Goal: Information Seeking & Learning: Learn about a topic

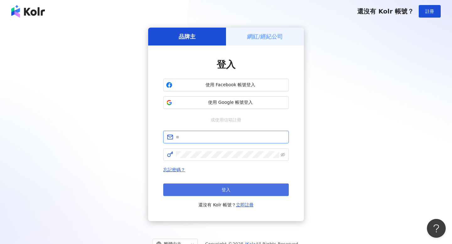
type input "**********"
click at [231, 185] on button "登入" at bounding box center [225, 189] width 125 height 13
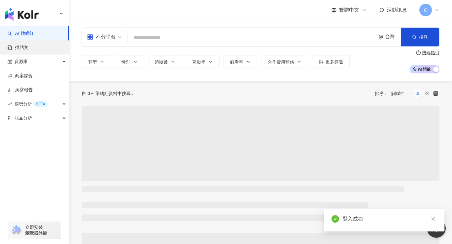
click at [20, 51] on link "找貼文" at bounding box center [18, 48] width 21 height 6
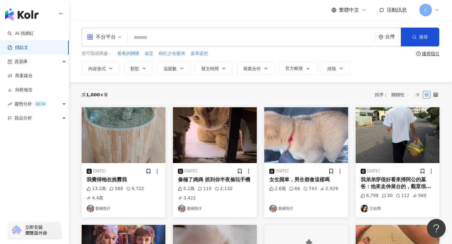
click at [145, 31] on input "search" at bounding box center [251, 37] width 243 height 13
type input "*"
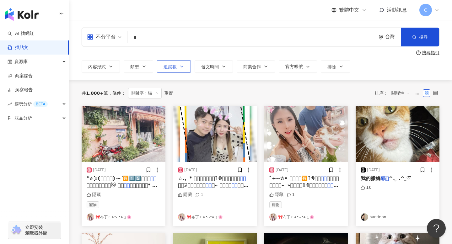
click at [182, 66] on icon "button" at bounding box center [181, 66] width 5 height 5
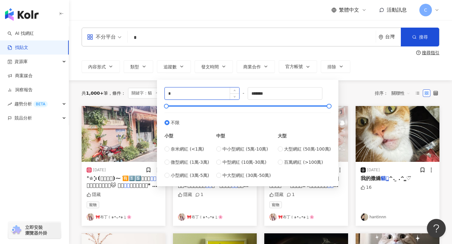
click at [187, 92] on input "*" at bounding box center [202, 94] width 74 height 12
type input "*****"
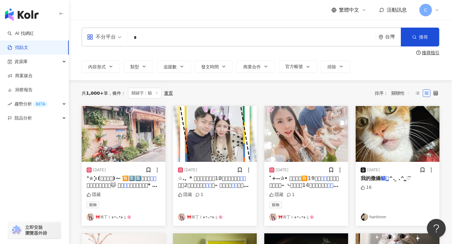
click at [355, 96] on div "共 1,000+ 筆 條件 ： 關鍵字：貓 重置 排序： 關聯性" at bounding box center [261, 93] width 358 height 11
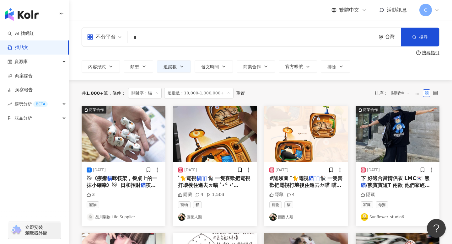
click at [155, 43] on input "*" at bounding box center [251, 37] width 243 height 13
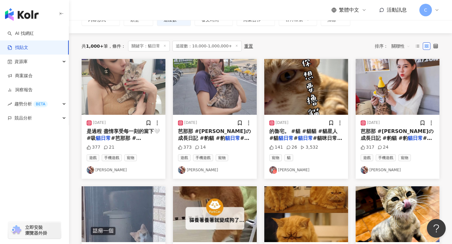
scroll to position [49, 0]
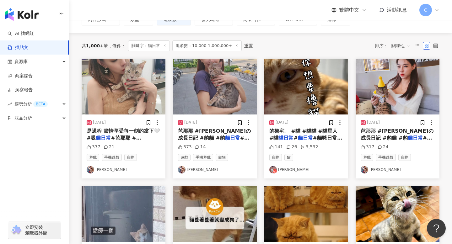
click at [364, 170] on img at bounding box center [364, 170] width 8 height 8
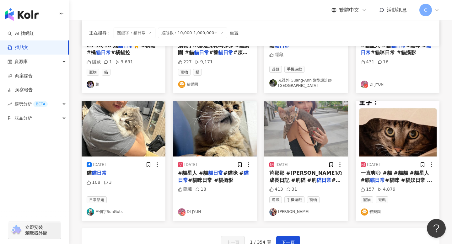
scroll to position [274, 0]
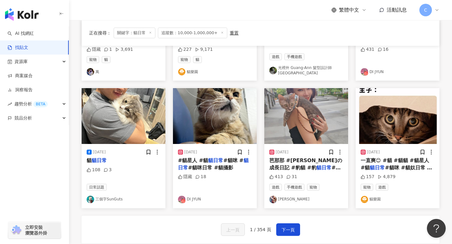
click at [196, 198] on link "DI JYUN" at bounding box center [215, 200] width 74 height 8
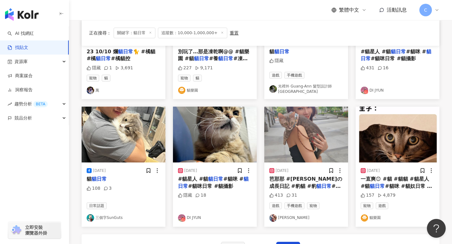
scroll to position [0, 0]
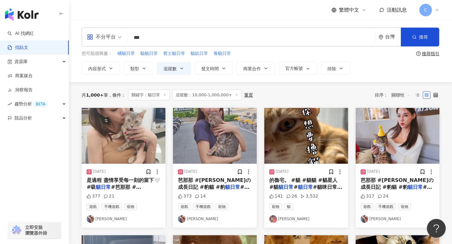
drag, startPoint x: 155, startPoint y: 41, endPoint x: 107, endPoint y: 41, distance: 47.4
click at [107, 41] on div "不分平台 貓日常 *** 台灣 搜尋" at bounding box center [261, 37] width 358 height 19
click at [143, 55] on span "貓貓日常" at bounding box center [149, 53] width 18 height 6
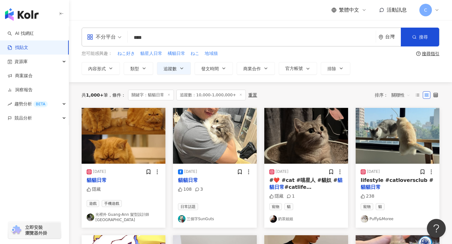
click at [180, 42] on input "****" at bounding box center [251, 37] width 243 height 13
type input "*"
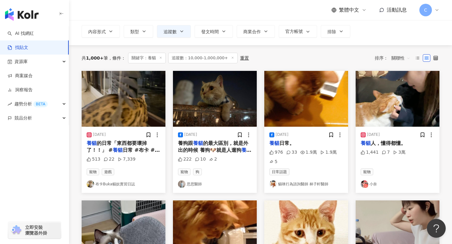
scroll to position [35, 0]
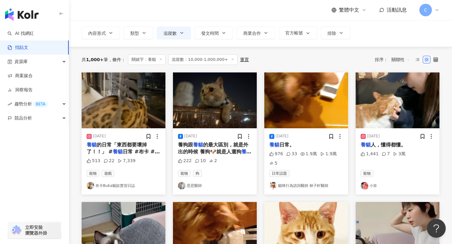
click at [369, 183] on link "小奈" at bounding box center [397, 186] width 74 height 8
click at [393, 119] on img "button" at bounding box center [397, 100] width 84 height 56
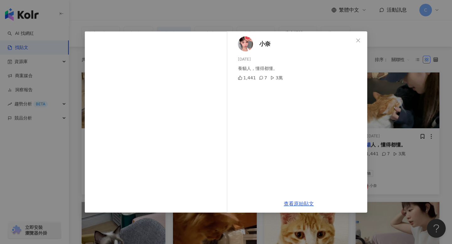
click at [300, 207] on div "查看原始貼文" at bounding box center [298, 204] width 137 height 18
click at [300, 203] on link "查看原始貼文" at bounding box center [299, 204] width 30 height 6
click at [356, 41] on icon "close" at bounding box center [357, 40] width 5 height 5
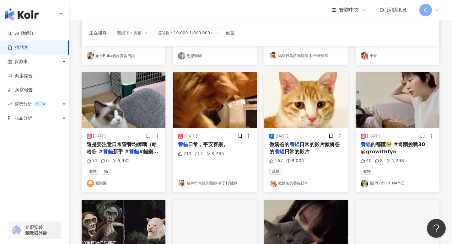
scroll to position [170, 0]
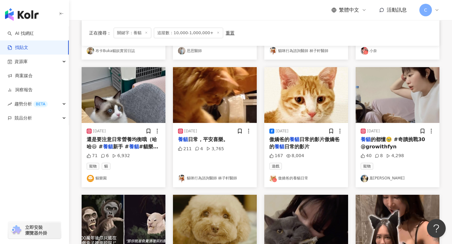
click at [376, 141] on span "的都懂🥹 #奇蹟挑戰30 @growithfyn" at bounding box center [392, 142] width 64 height 13
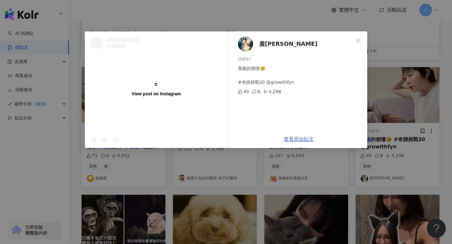
click at [306, 141] on link "查看原始貼文" at bounding box center [299, 139] width 30 height 6
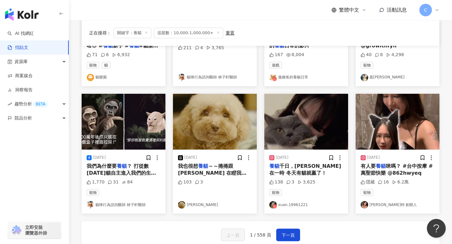
scroll to position [273, 0]
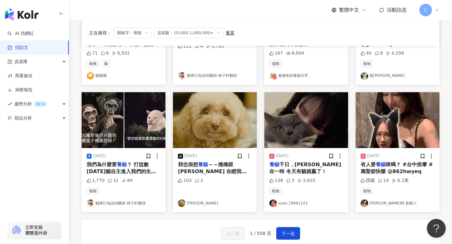
click at [284, 203] on link "xuan.19961221" at bounding box center [306, 203] width 74 height 8
click at [285, 148] on div "2024/12/21 養貓 千日，用在一時 冬天有貓就贏了！ 138 3 3,625 寵物 xuan.19961221" at bounding box center [306, 180] width 84 height 64
click at [283, 138] on img "button" at bounding box center [306, 120] width 84 height 56
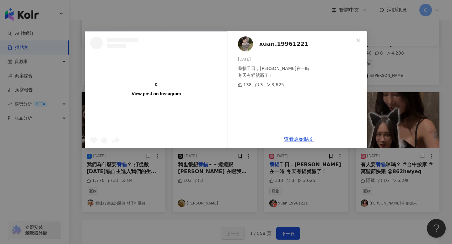
click at [295, 142] on div "查看原始貼文" at bounding box center [298, 139] width 137 height 18
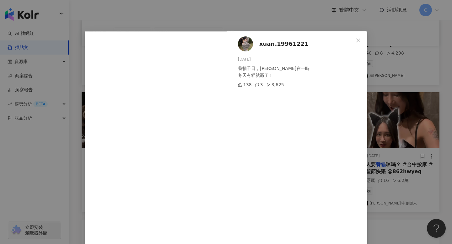
click at [295, 139] on div "xuan.19961221 2024/12/21 養貓千日，用在一時 冬天有貓就贏了！ 138 3 3,625" at bounding box center [298, 143] width 137 height 225
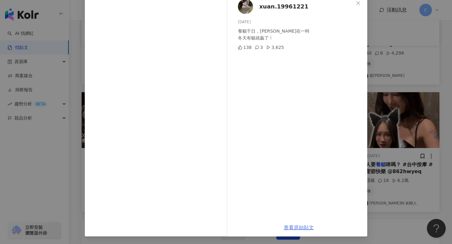
click at [299, 228] on link "查看原始貼文" at bounding box center [299, 228] width 30 height 6
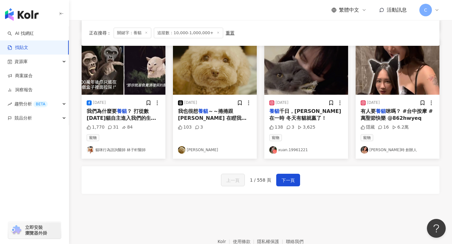
scroll to position [329, 0]
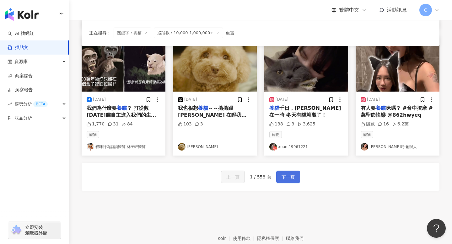
click at [296, 176] on button "下一頁" at bounding box center [288, 177] width 24 height 13
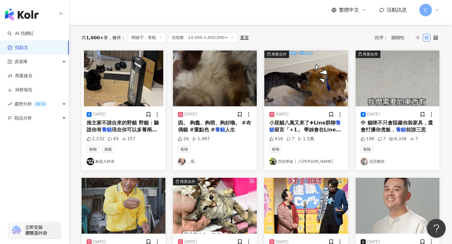
scroll to position [61, 0]
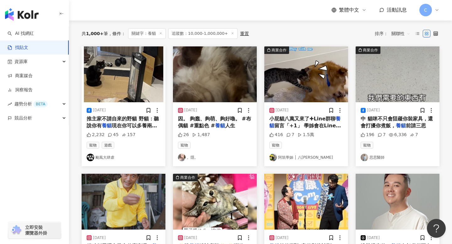
click at [291, 117] on span "小屁貓八萬又來了✚Line群聊" at bounding box center [302, 119] width 66 height 6
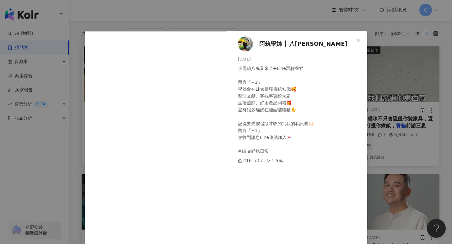
click at [289, 137] on div "小屁貓八萬又來了✚Line群聊養貓 留言「+1」 學姊會在Line群聊養貓知識🥰 整理文獻、客觀事實給大家 生活照顧、好用產品開箱🎁 還有很多貓奴在裡面曬貓貓…" at bounding box center [300, 110] width 124 height 90
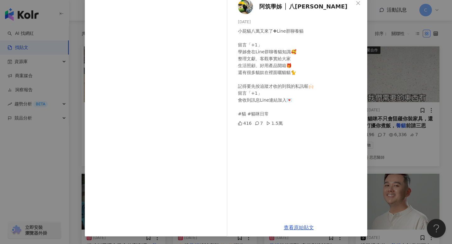
click at [412, 164] on div "阿筑學姊 │ 八萬八勇八奈 2024/12/8 小屁貓八萬又來了✚Line群聊養貓 留言「+1」 學姊會在Line群聊養貓知識🥰 整理文獻、客觀事實給大家 生…" at bounding box center [226, 122] width 452 height 244
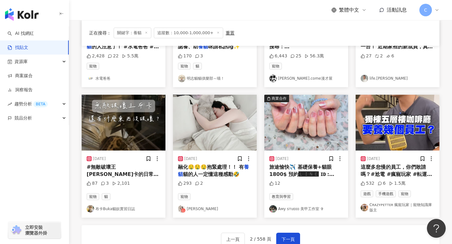
scroll to position [268, 0]
click at [208, 175] on span "貓的人一定懂這種感動🤣" at bounding box center [211, 174] width 56 height 6
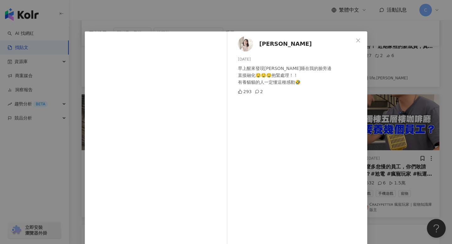
scroll to position [37, 0]
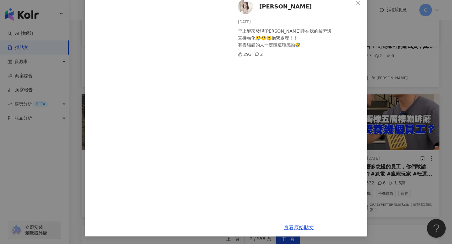
click at [300, 230] on div "查看原始貼文" at bounding box center [298, 228] width 137 height 18
click at [300, 229] on link "查看原始貼文" at bounding box center [299, 228] width 30 height 6
click at [352, 4] on span "Close" at bounding box center [358, 3] width 13 height 5
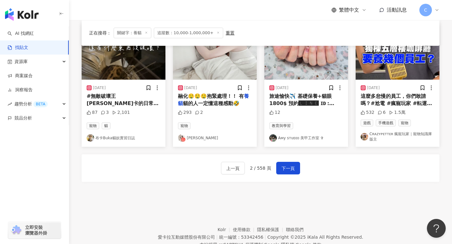
scroll to position [356, 0]
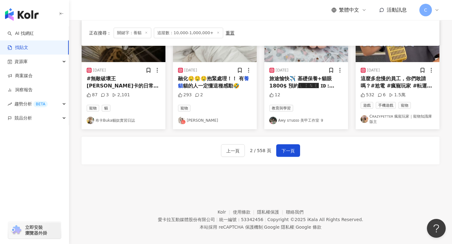
click at [285, 162] on div "上一頁 2 / 558 頁 下一頁" at bounding box center [261, 151] width 358 height 28
click at [288, 151] on span "下一頁" at bounding box center [287, 151] width 13 height 8
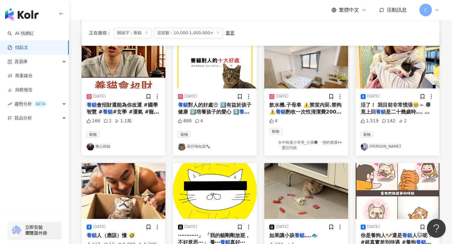
scroll to position [362, 0]
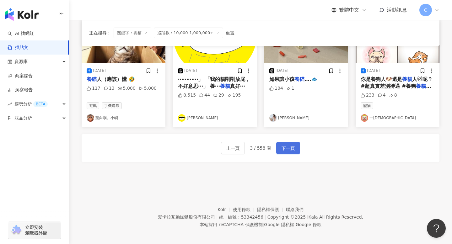
click at [282, 145] on span "下一頁" at bounding box center [287, 149] width 13 height 8
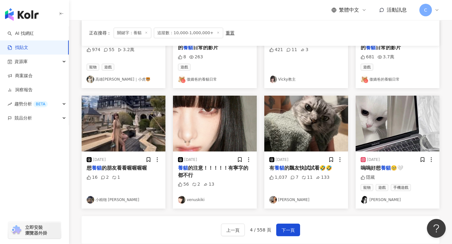
scroll to position [268, 0]
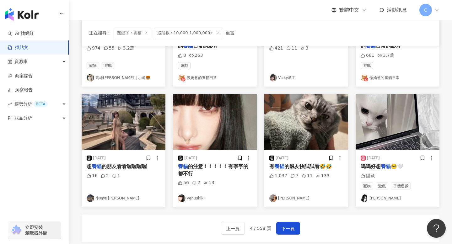
click at [305, 143] on img "button" at bounding box center [306, 122] width 84 height 56
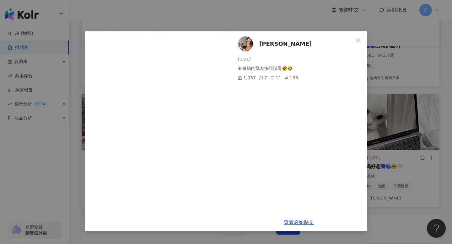
click at [261, 43] on span "李宜柏" at bounding box center [285, 44] width 52 height 9
click at [359, 40] on icon "close" at bounding box center [357, 40] width 5 height 5
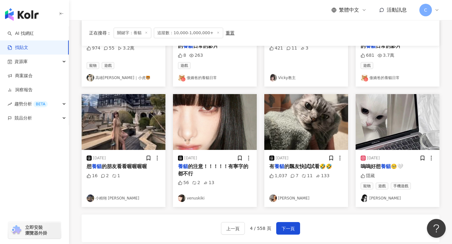
scroll to position [0, 0]
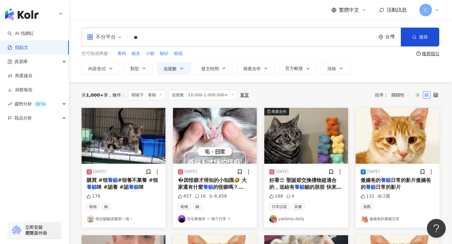
click at [181, 42] on input "**" at bounding box center [251, 37] width 243 height 13
type input "*"
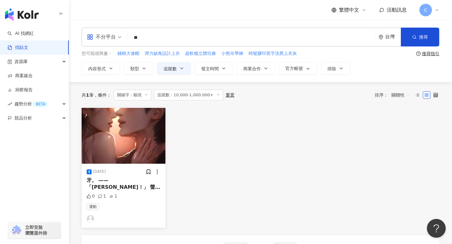
type input "**"
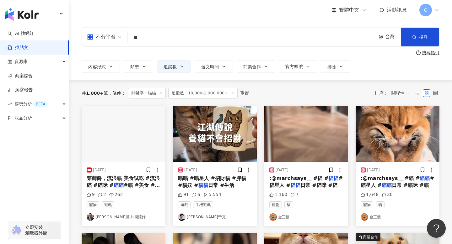
scroll to position [71, 0]
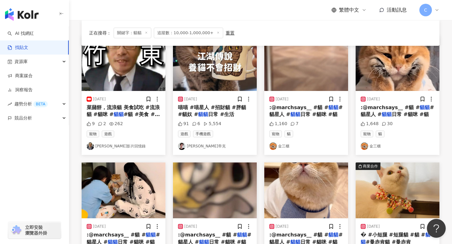
click at [197, 149] on link "[PERSON_NAME]帝克" at bounding box center [215, 146] width 74 height 8
click at [188, 111] on div "喵喵 #喵星人 #招財貓 #胖貓 #貓奴 # 貓貓 日常 #生活" at bounding box center [215, 111] width 74 height 14
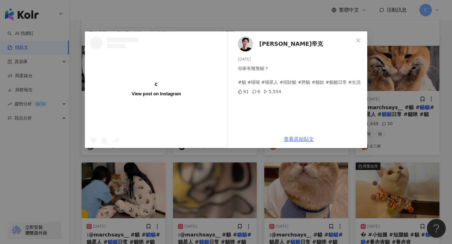
click at [299, 137] on link "查看原始貼文" at bounding box center [299, 139] width 30 height 6
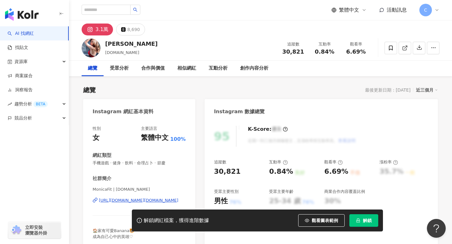
click at [148, 203] on div "https://www.instagram.com/monicafit.tw/" at bounding box center [138, 201] width 79 height 6
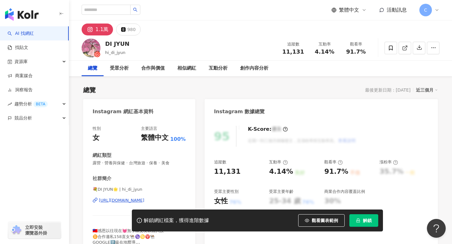
click at [132, 199] on div "https://www.instagram.com/hi_di_jyun/" at bounding box center [121, 201] width 45 height 6
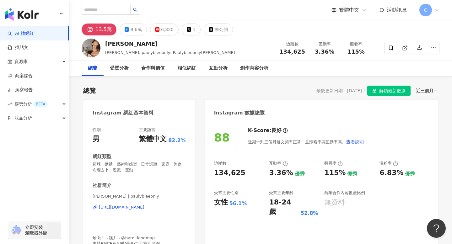
click at [141, 207] on div "https://www.instagram.com/paulybleeonly/" at bounding box center [121, 207] width 45 height 6
